Goal: Information Seeking & Learning: Check status

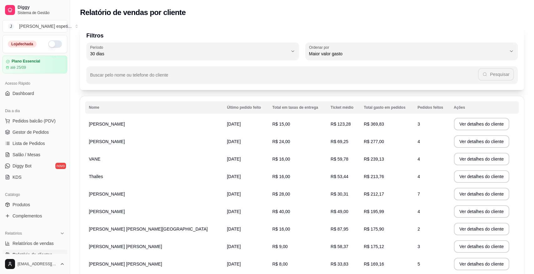
select select "30"
select select "HIGHEST_TOTAL_SPENT_WITH_ORDERS"
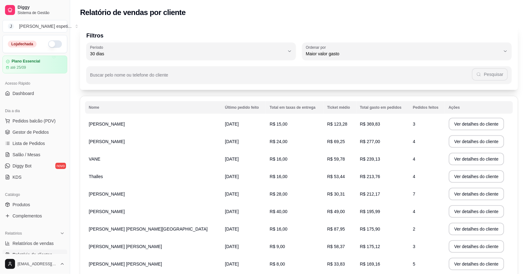
scroll to position [39, 0]
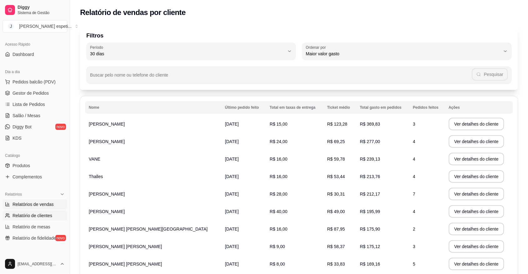
click at [32, 203] on span "Relatórios de vendas" at bounding box center [33, 205] width 41 height 6
select select "ALL"
select select "0"
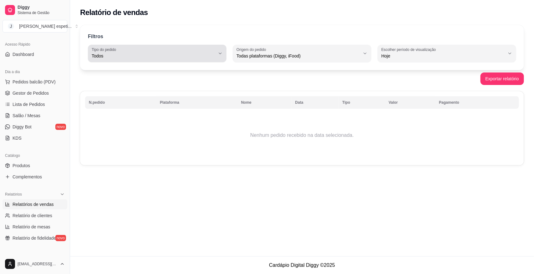
click at [217, 51] on button "Tipo do pedido Todos" at bounding box center [157, 54] width 139 height 18
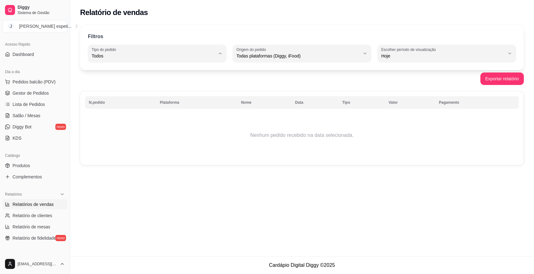
click at [130, 83] on span "Entrega" at bounding box center [153, 81] width 117 height 6
type input "DELIVERY"
select select "DELIVERY"
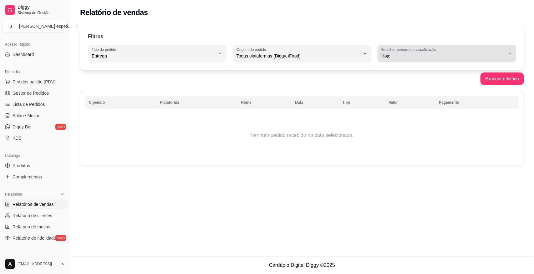
click at [506, 52] on button "Escolher período de visualização Hoje" at bounding box center [447, 54] width 139 height 18
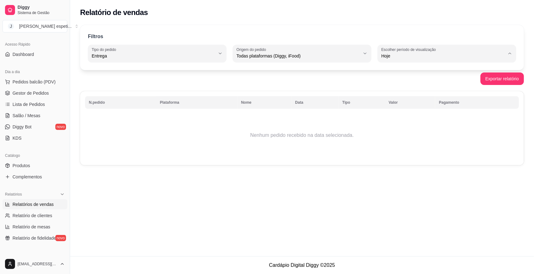
click at [401, 82] on span "Ontem" at bounding box center [443, 81] width 117 height 6
type input "1"
select select "1"
